Goal: Complete application form: Complete application form

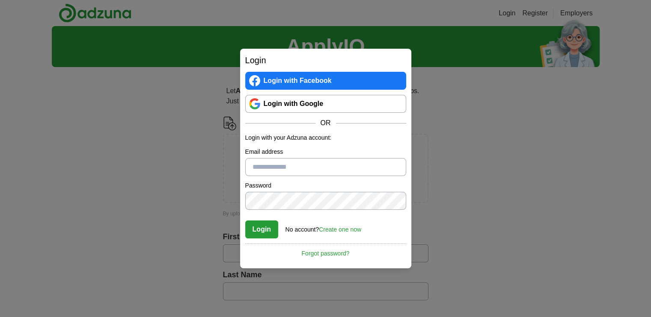
click at [324, 98] on link "Login with Google" at bounding box center [325, 104] width 161 height 18
click at [296, 106] on link "Login with Google" at bounding box center [325, 104] width 161 height 18
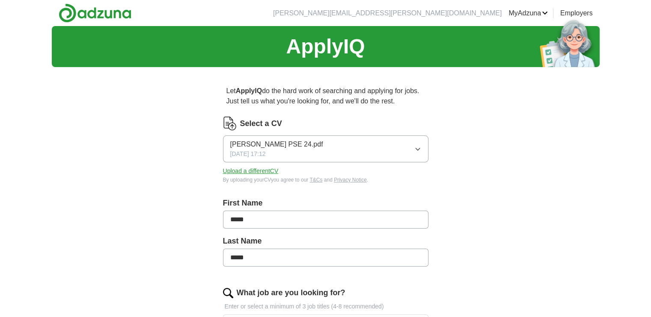
click at [416, 150] on icon "button" at bounding box center [417, 149] width 7 height 7
click at [262, 171] on button "Upload a different CV" at bounding box center [251, 171] width 56 height 9
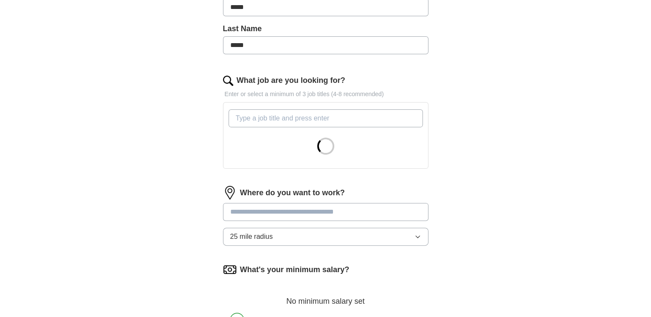
scroll to position [214, 0]
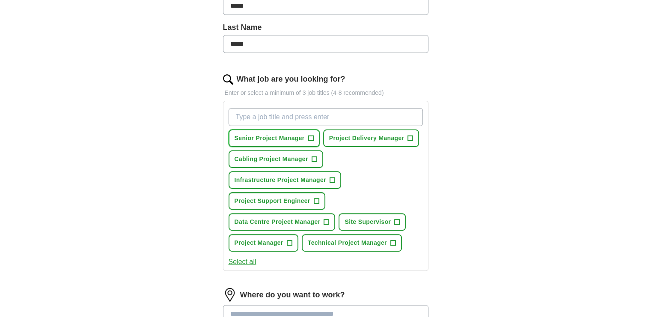
click at [277, 134] on span "Senior Project Manager" at bounding box center [269, 138] width 70 height 9
click at [265, 239] on span "Project Manager" at bounding box center [258, 243] width 49 height 9
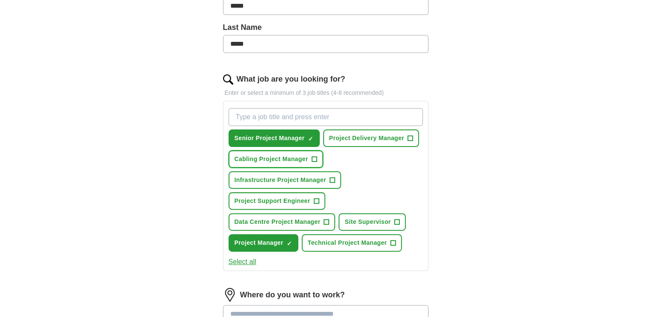
click at [278, 159] on span "Cabling Project Manager" at bounding box center [271, 159] width 74 height 9
click at [363, 135] on span "Project Delivery Manager" at bounding box center [366, 138] width 75 height 9
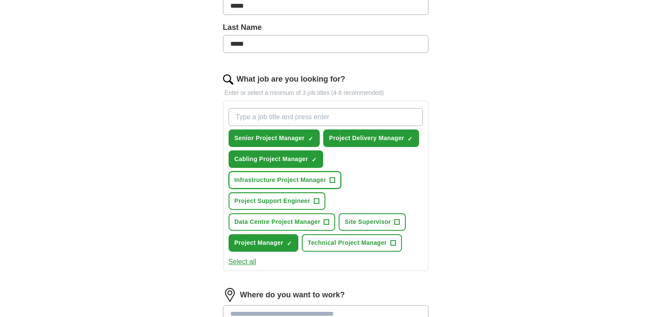
click at [290, 178] on span "Infrastructure Project Manager" at bounding box center [280, 180] width 92 height 9
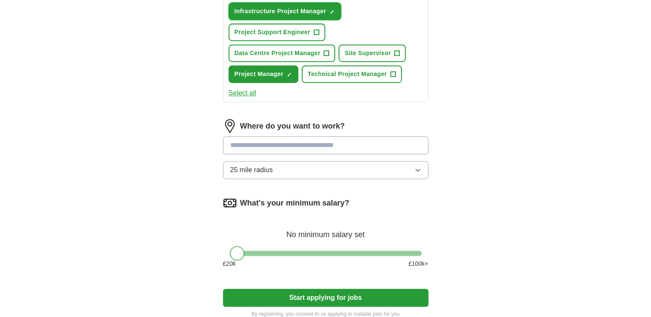
scroll to position [385, 0]
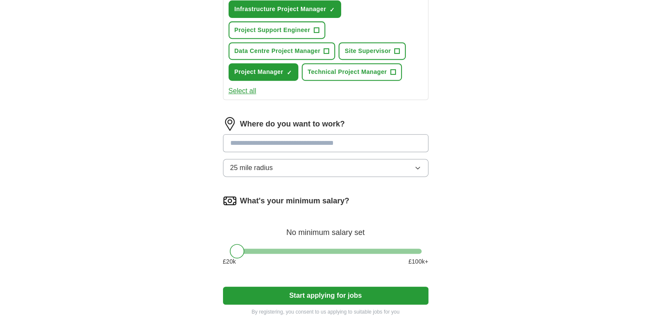
click at [322, 138] on input at bounding box center [325, 143] width 205 height 18
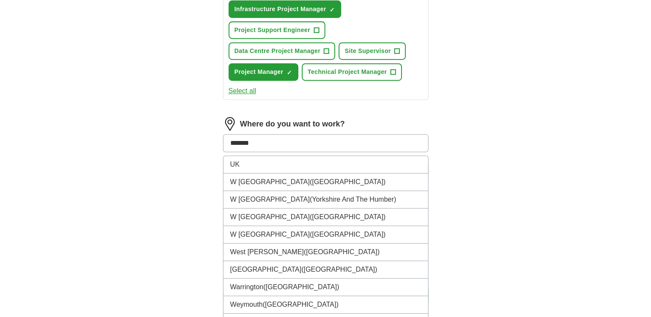
drag, startPoint x: 316, startPoint y: 143, endPoint x: 223, endPoint y: 131, distance: 93.2
click at [223, 134] on input "*******" at bounding box center [325, 143] width 205 height 18
type input "******"
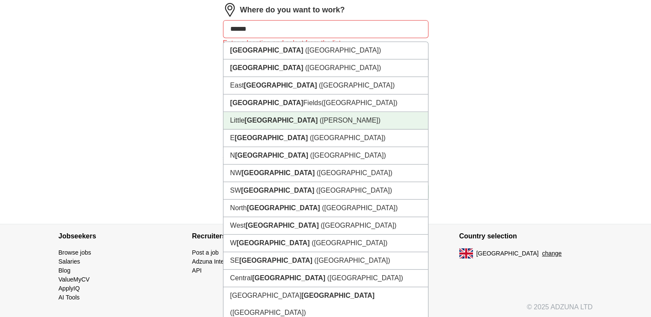
scroll to position [513, 0]
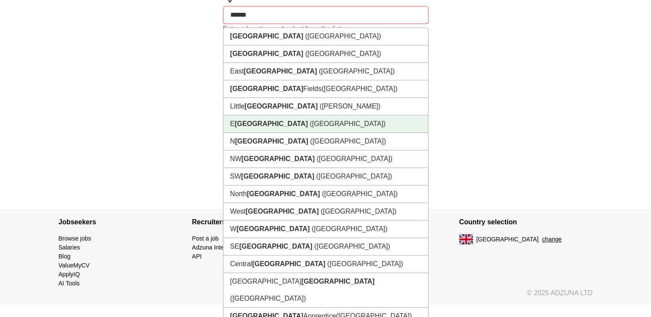
click at [261, 122] on strong "London" at bounding box center [270, 123] width 73 height 7
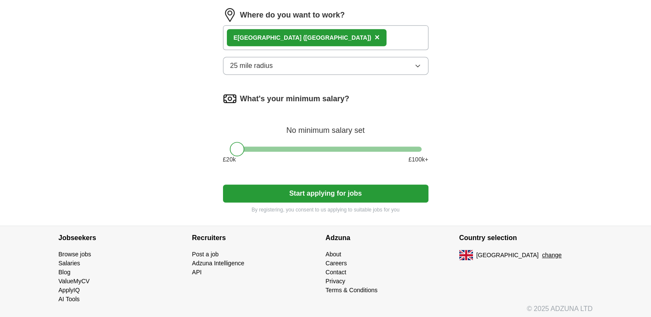
click at [385, 62] on button "25 mile radius" at bounding box center [325, 66] width 205 height 18
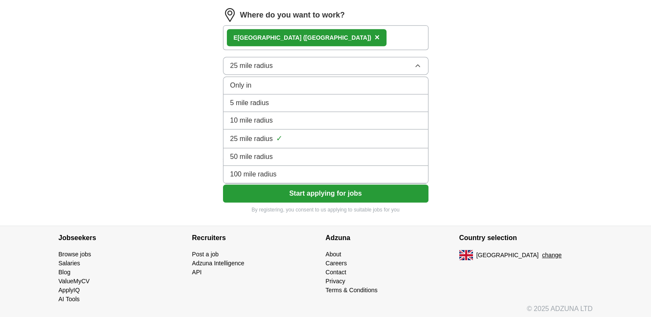
click at [256, 170] on span "100 mile radius" at bounding box center [253, 174] width 47 height 10
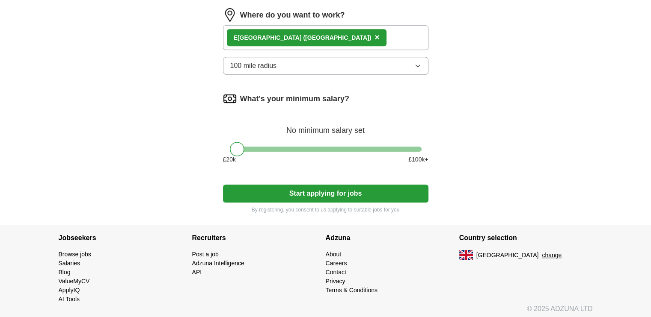
click at [308, 147] on div at bounding box center [326, 149] width 192 height 5
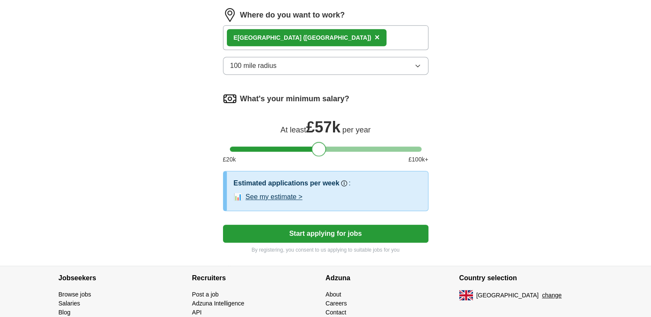
drag, startPoint x: 308, startPoint y: 146, endPoint x: 323, endPoint y: 145, distance: 14.2
click at [323, 145] on div at bounding box center [318, 149] width 15 height 15
click at [325, 144] on div at bounding box center [321, 149] width 15 height 15
click at [327, 144] on div at bounding box center [321, 149] width 15 height 15
drag, startPoint x: 329, startPoint y: 144, endPoint x: 343, endPoint y: 144, distance: 14.1
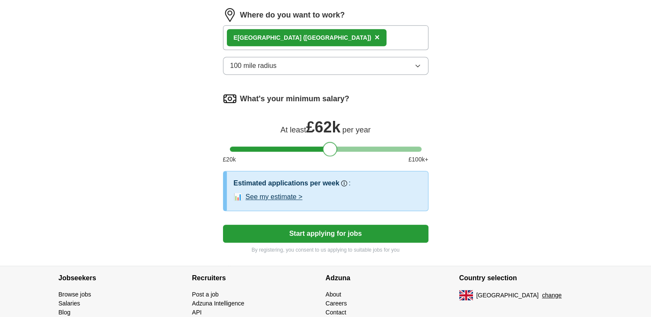
click at [337, 144] on div at bounding box center [330, 149] width 15 height 15
click at [346, 147] on div at bounding box center [326, 149] width 192 height 5
click at [344, 144] on div at bounding box center [345, 149] width 15 height 15
click at [344, 143] on div at bounding box center [343, 149] width 15 height 15
click at [330, 147] on div at bounding box center [326, 149] width 192 height 5
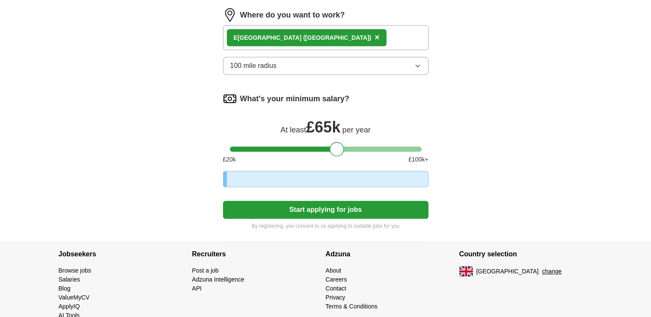
click at [339, 143] on div at bounding box center [336, 149] width 15 height 15
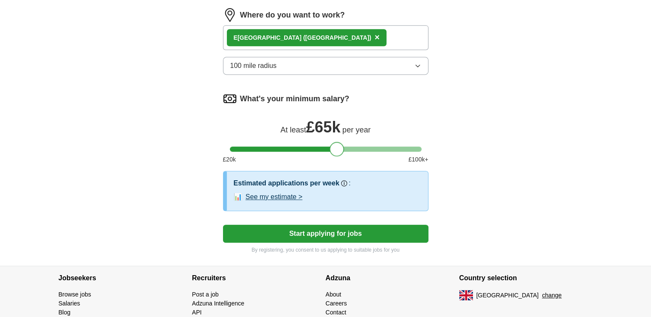
scroll to position [534, 0]
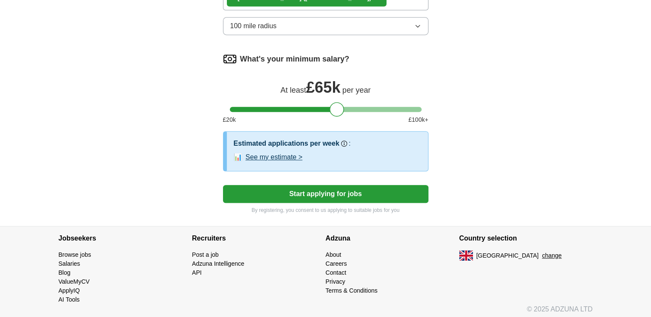
click at [343, 189] on button "Start applying for jobs" at bounding box center [325, 194] width 205 height 18
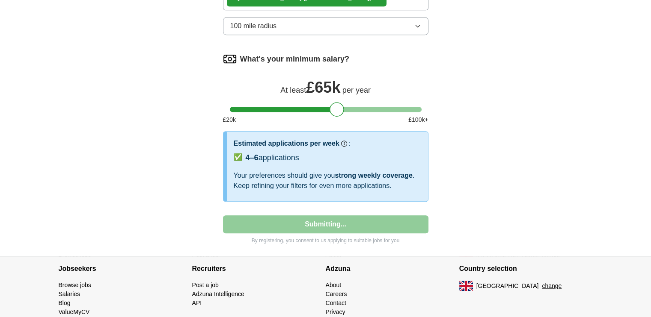
select select "**"
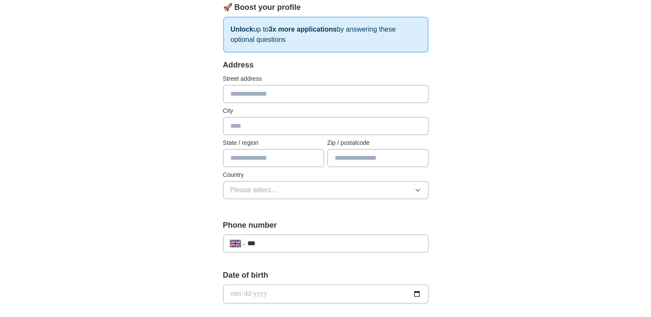
scroll to position [128, 0]
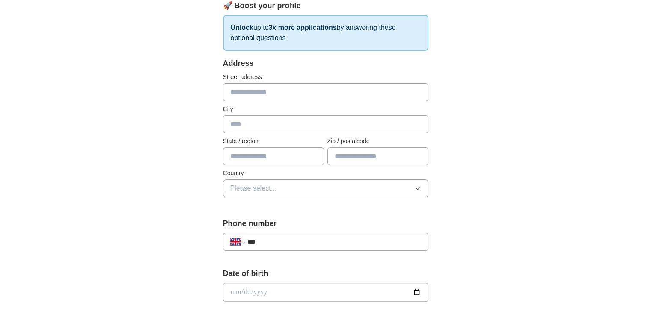
click at [252, 94] on input "text" at bounding box center [325, 92] width 205 height 18
type input "**********"
type input "*********"
type input "********"
click at [268, 160] on input "text" at bounding box center [273, 157] width 101 height 18
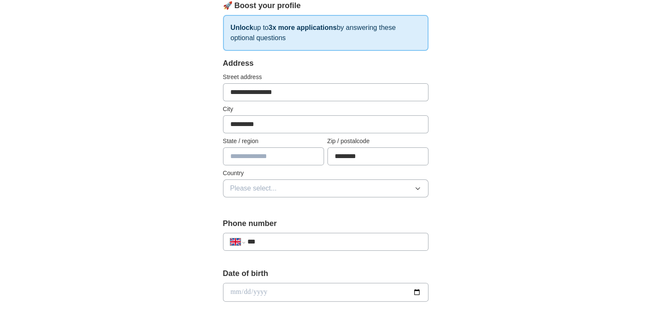
type input "******"
click at [287, 189] on button "Please select..." at bounding box center [325, 189] width 205 height 18
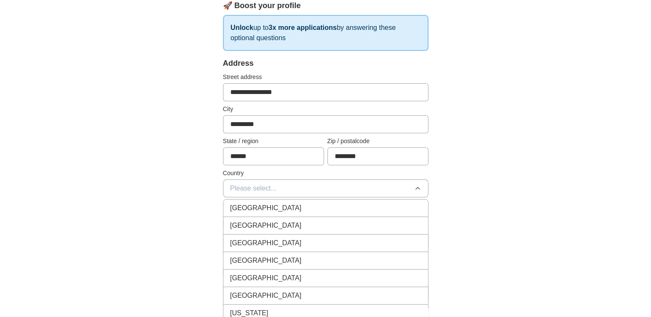
click at [280, 203] on div "[GEOGRAPHIC_DATA]" at bounding box center [325, 208] width 191 height 10
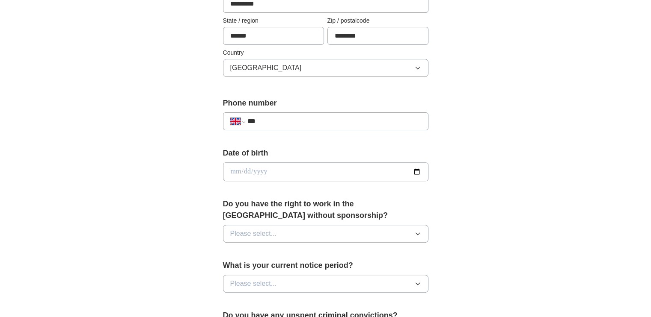
scroll to position [257, 0]
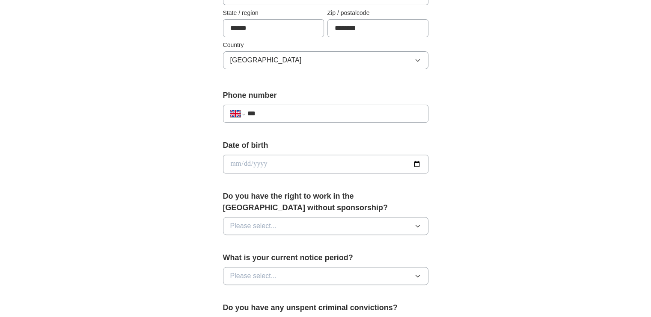
click at [265, 113] on input "***" at bounding box center [334, 114] width 174 height 10
type input "**********"
click at [328, 162] on input "date" at bounding box center [325, 164] width 205 height 19
click at [414, 163] on input "date" at bounding box center [325, 164] width 205 height 19
type input "**********"
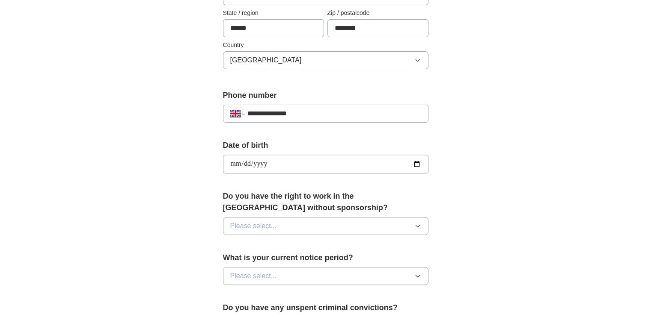
click at [282, 221] on button "Please select..." at bounding box center [325, 226] width 205 height 18
click at [242, 242] on div "Yes" at bounding box center [325, 246] width 191 height 10
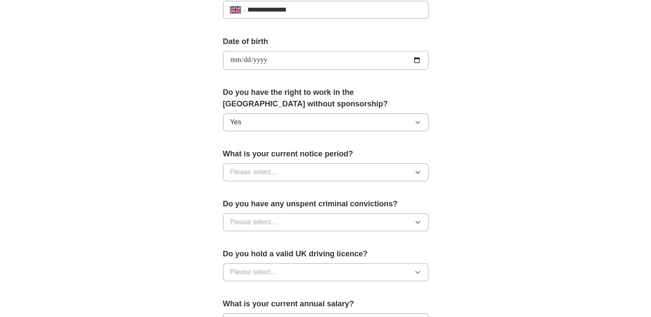
scroll to position [385, 0]
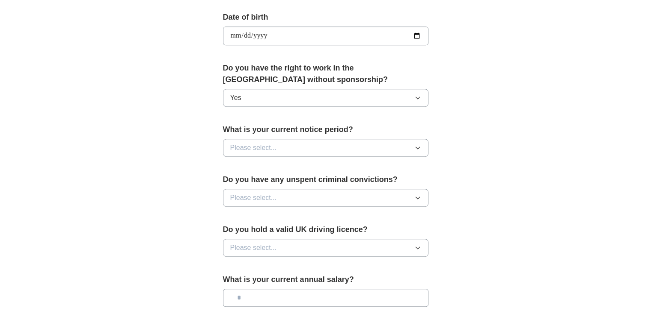
click at [244, 143] on span "Please select..." at bounding box center [253, 148] width 47 height 10
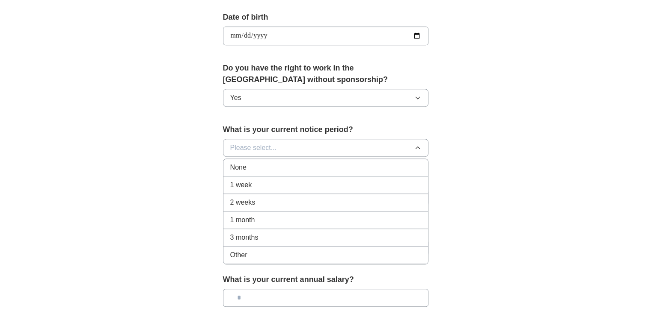
click at [240, 166] on span "None" at bounding box center [238, 168] width 16 height 10
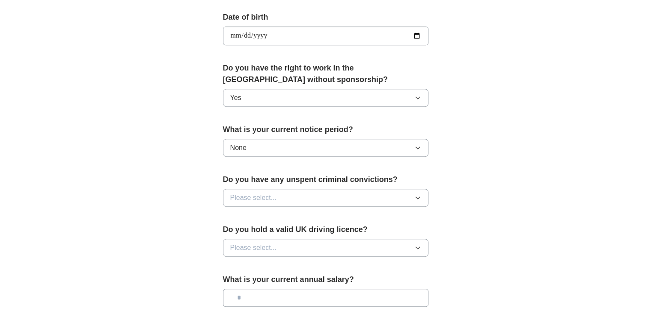
click at [252, 198] on span "Please select..." at bounding box center [253, 198] width 47 height 10
click at [234, 233] on span "No" at bounding box center [234, 235] width 9 height 10
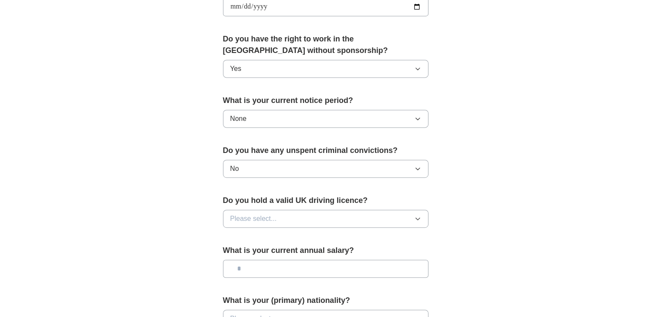
scroll to position [471, 0]
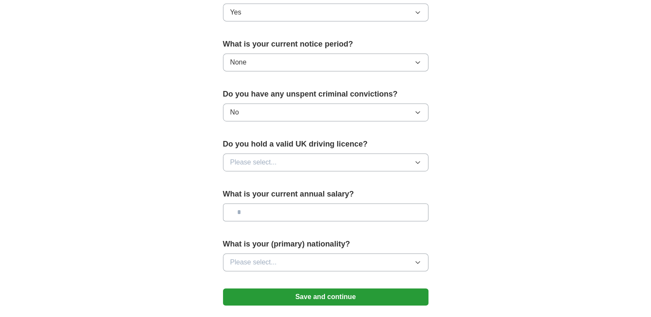
click at [257, 159] on span "Please select..." at bounding box center [253, 162] width 47 height 10
click at [236, 181] on span "Yes" at bounding box center [235, 182] width 11 height 10
click at [248, 208] on input "text" at bounding box center [325, 213] width 205 height 18
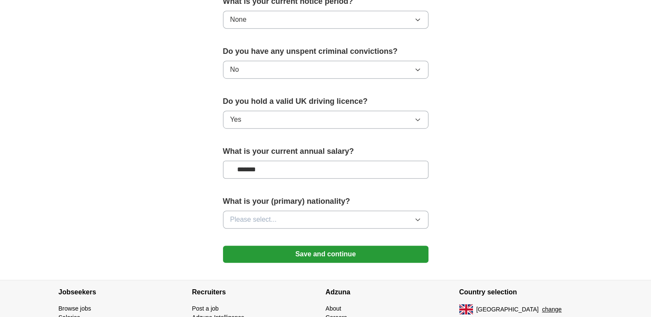
type input "*******"
click at [273, 220] on span "Please select..." at bounding box center [253, 220] width 47 height 10
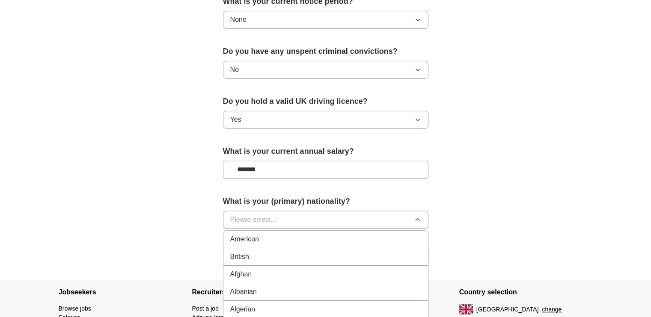
click at [271, 254] on div "British" at bounding box center [325, 257] width 191 height 10
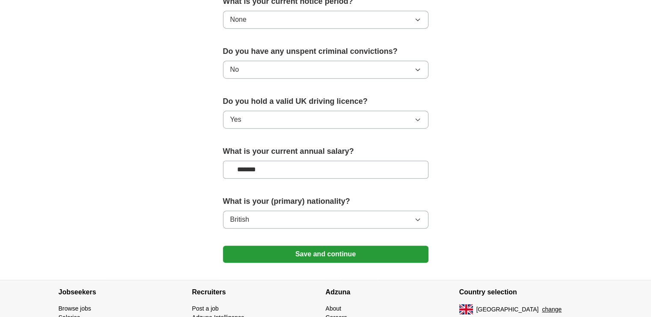
click at [329, 249] on button "Save and continue" at bounding box center [325, 254] width 205 height 17
